Goal: Task Accomplishment & Management: Manage account settings

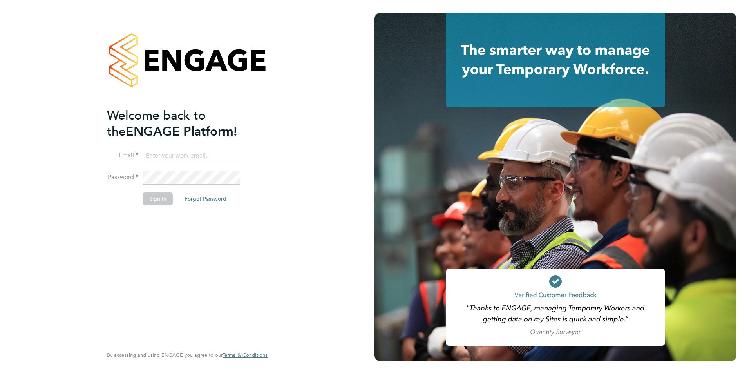
type input "george@mmpconsultancy.co.uk"
click at [208, 256] on div "Welcome back to the ENGAGE Platform! Email george@mmpconsultancy.co.uk Password…" at bounding box center [183, 225] width 153 height 237
click at [164, 196] on button "Sign In" at bounding box center [158, 198] width 30 height 13
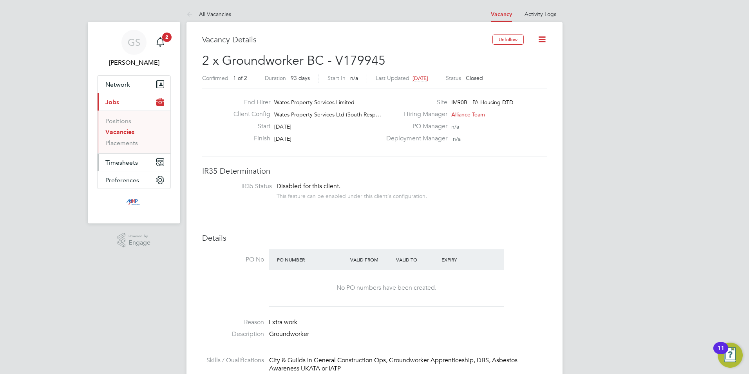
click at [136, 164] on span "Timesheets" at bounding box center [121, 162] width 33 height 7
click at [120, 138] on link "Timesheets" at bounding box center [121, 138] width 33 height 7
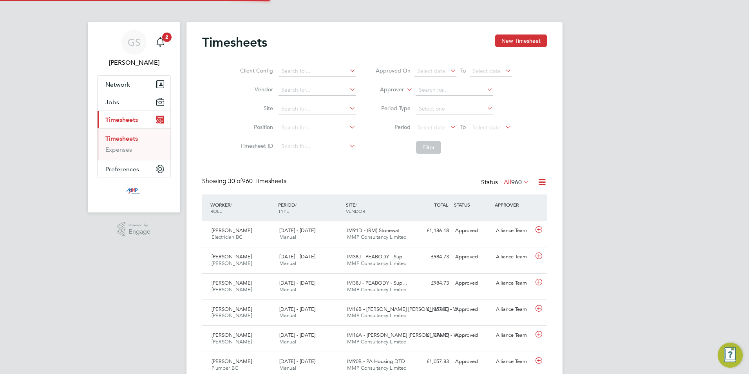
scroll to position [4, 4]
click at [504, 41] on button "New Timesheet" at bounding box center [521, 40] width 52 height 13
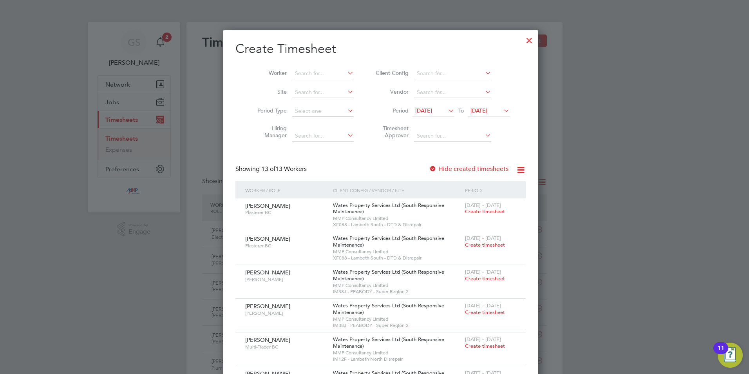
click at [472, 170] on label "Hide created timesheets" at bounding box center [468, 169] width 79 height 8
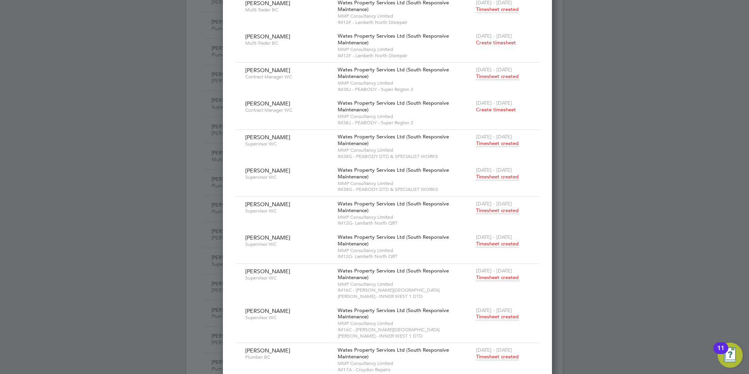
click at [476, 243] on span "Timesheet created" at bounding box center [497, 243] width 43 height 7
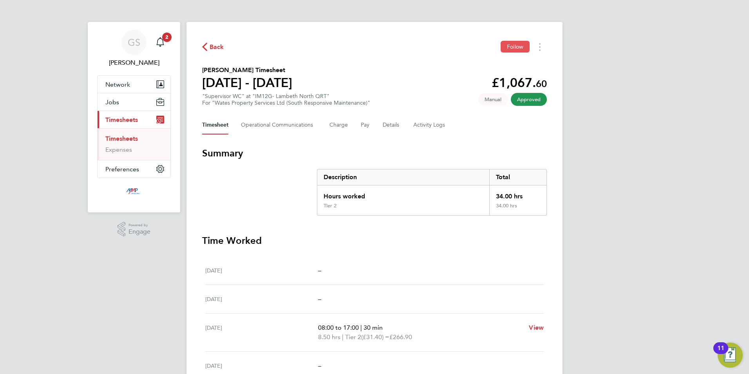
click at [511, 52] on button "Follow" at bounding box center [514, 47] width 29 height 12
click at [139, 103] on button "Jobs" at bounding box center [134, 101] width 73 height 17
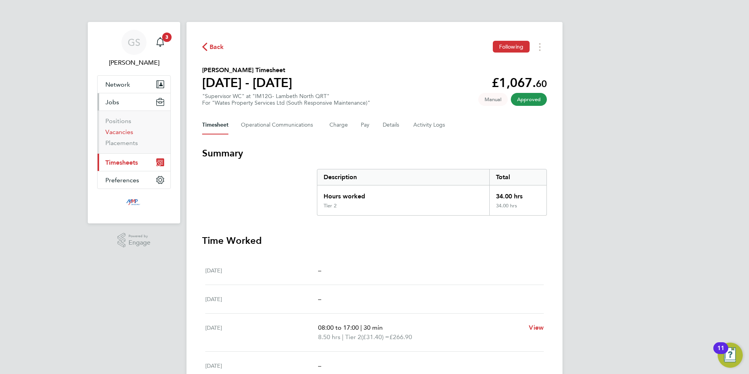
click at [126, 130] on link "Vacancies" at bounding box center [119, 131] width 28 height 7
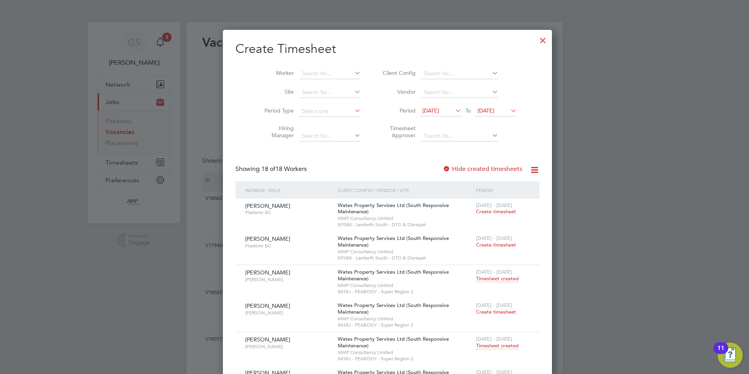
click at [536, 41] on div at bounding box center [543, 38] width 14 height 14
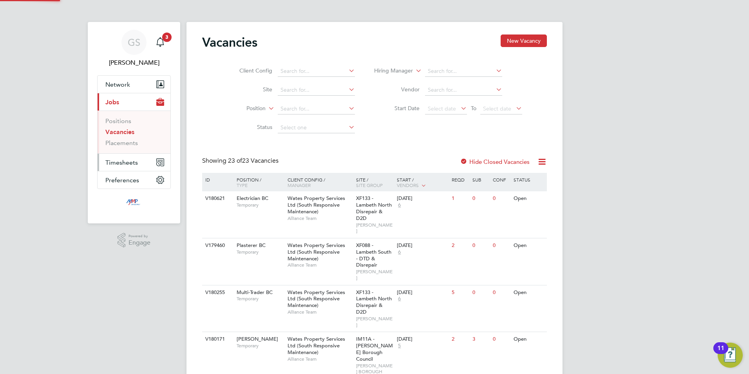
click at [137, 163] on span "Timesheets" at bounding box center [121, 162] width 33 height 7
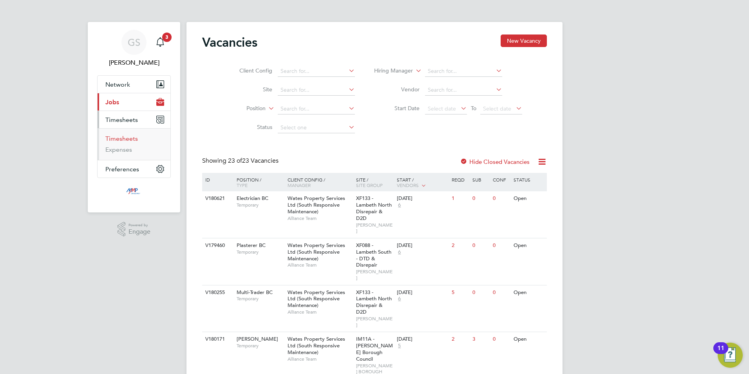
click at [128, 139] on link "Timesheets" at bounding box center [121, 138] width 33 height 7
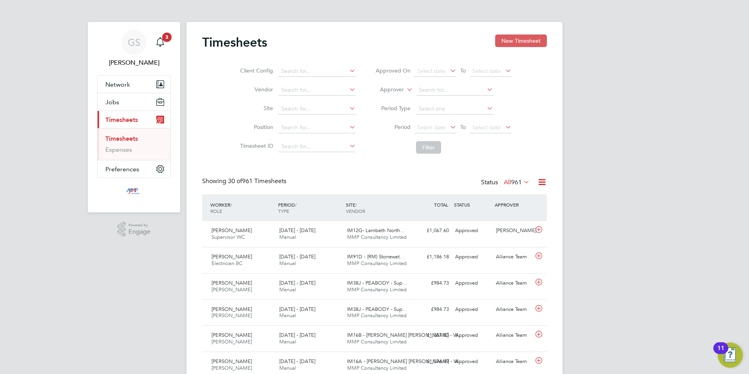
click at [502, 38] on button "New Timesheet" at bounding box center [521, 40] width 52 height 13
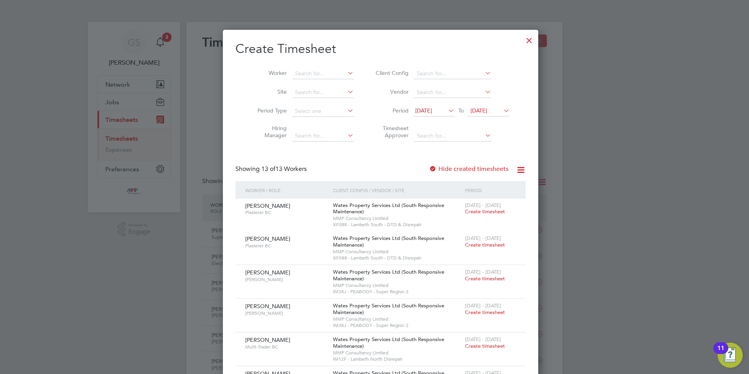
click at [522, 41] on div at bounding box center [529, 38] width 14 height 14
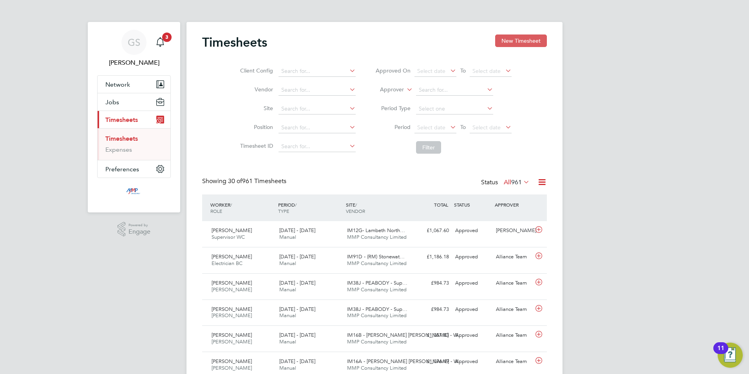
click at [498, 45] on button "New Timesheet" at bounding box center [521, 40] width 52 height 13
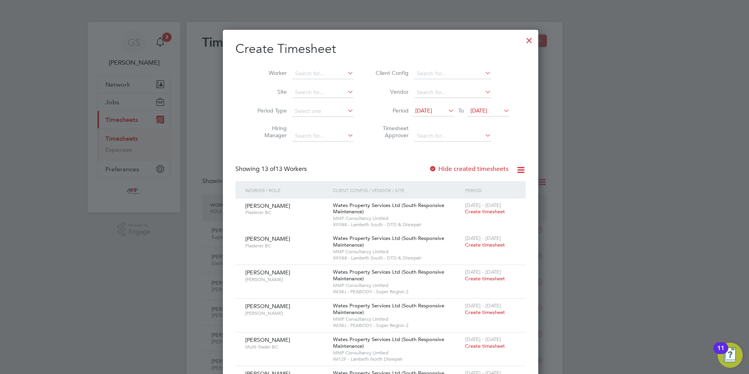
click at [522, 42] on div at bounding box center [529, 38] width 14 height 14
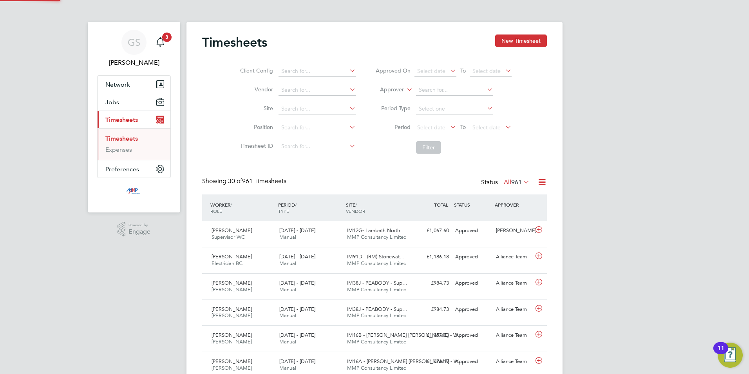
scroll to position [20, 68]
click at [130, 107] on button "Jobs" at bounding box center [134, 101] width 73 height 17
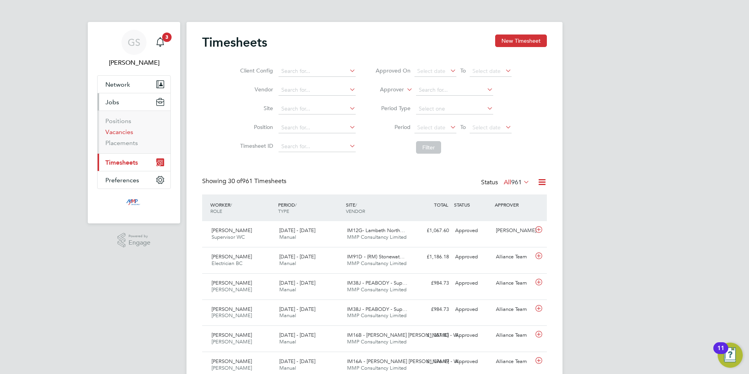
click at [128, 135] on link "Vacancies" at bounding box center [119, 131] width 28 height 7
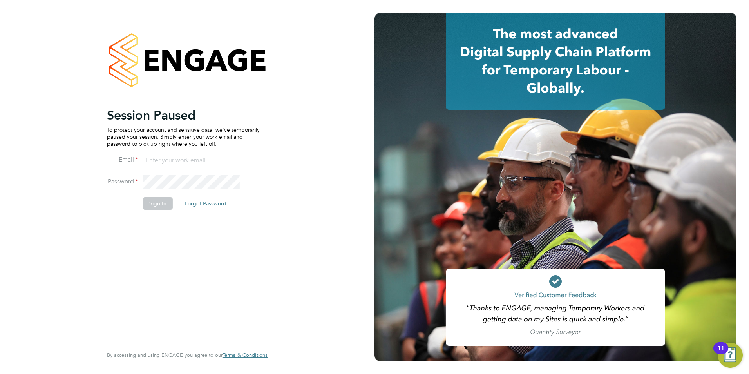
type input "george@mmpconsultancy.co.uk"
click at [276, 249] on div "Session Paused To protect your account and sensitive data, we've temporarily pa…" at bounding box center [187, 187] width 192 height 374
click at [172, 203] on li "Sign In Forgot Password" at bounding box center [183, 207] width 153 height 20
click at [166, 207] on button "Sign In" at bounding box center [158, 203] width 30 height 13
